Goal: Task Accomplishment & Management: Use online tool/utility

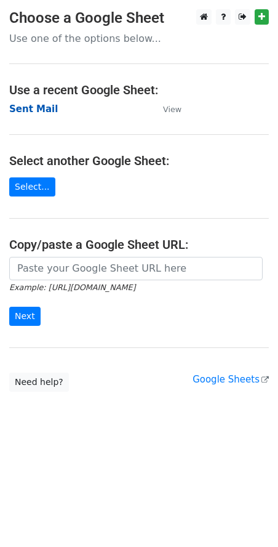
click at [38, 113] on strong "Sent Mail" at bounding box center [33, 108] width 49 height 11
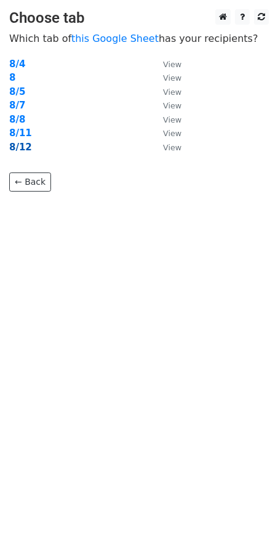
click at [18, 147] on strong "8/12" at bounding box center [20, 147] width 23 height 11
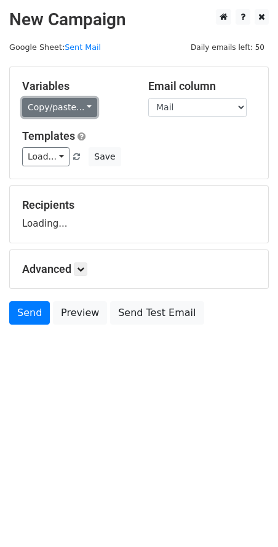
click at [70, 103] on link "Copy/paste..." at bounding box center [59, 107] width 75 height 19
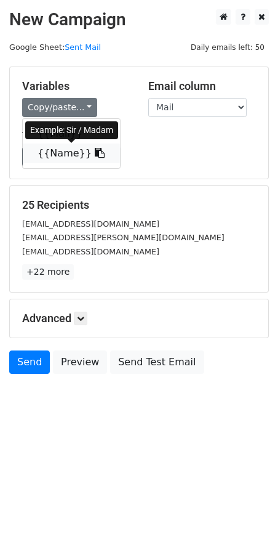
click at [57, 152] on link "{{Name}}" at bounding box center [71, 154] width 97 height 20
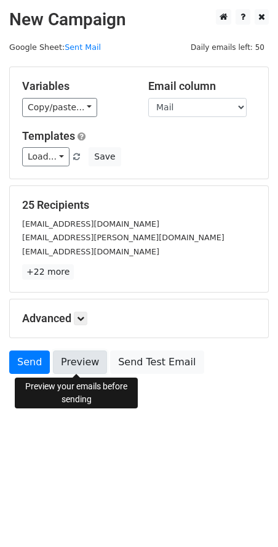
click at [74, 370] on link "Preview" at bounding box center [80, 362] width 54 height 23
click at [78, 366] on link "Preview" at bounding box center [80, 362] width 54 height 23
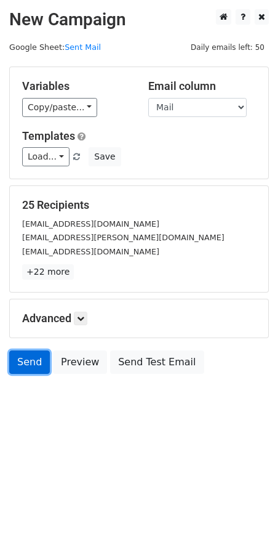
click at [34, 362] on link "Send" at bounding box center [29, 362] width 41 height 23
